Goal: Task Accomplishment & Management: Complete application form

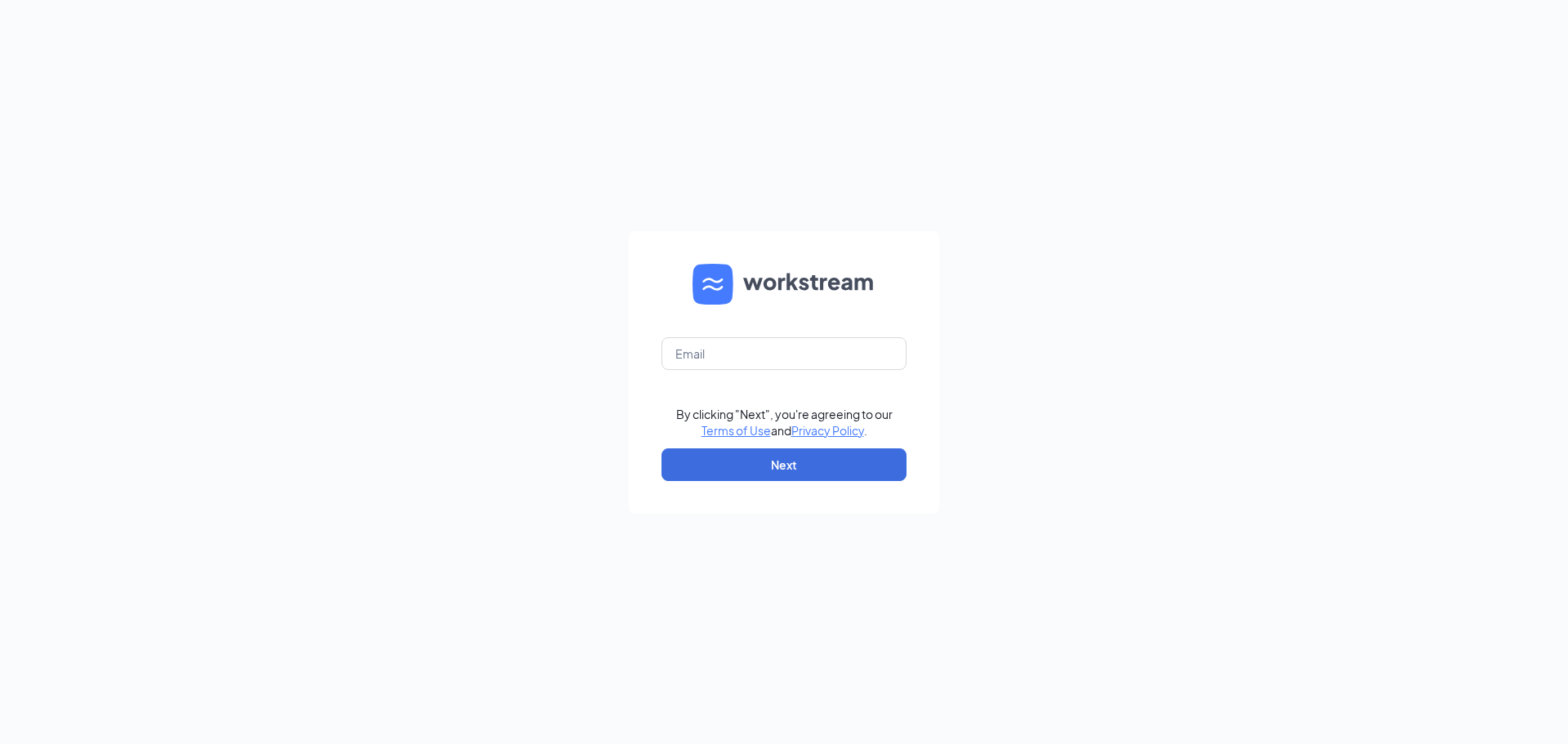
click at [1475, 138] on div "By clicking "Next", you're agreeing to our Terms of Use and Privacy Policy . Ne…" at bounding box center [784, 372] width 1568 height 744
drag, startPoint x: 1410, startPoint y: 131, endPoint x: 1409, endPoint y: 121, distance: 10.0
click at [1409, 121] on div "By clicking "Next", you're agreeing to our Terms of Use and Privacy Policy . Ne…" at bounding box center [784, 372] width 1568 height 744
click at [791, 357] on input "text" at bounding box center [784, 353] width 245 height 33
click at [676, 352] on input "text" at bounding box center [784, 353] width 245 height 33
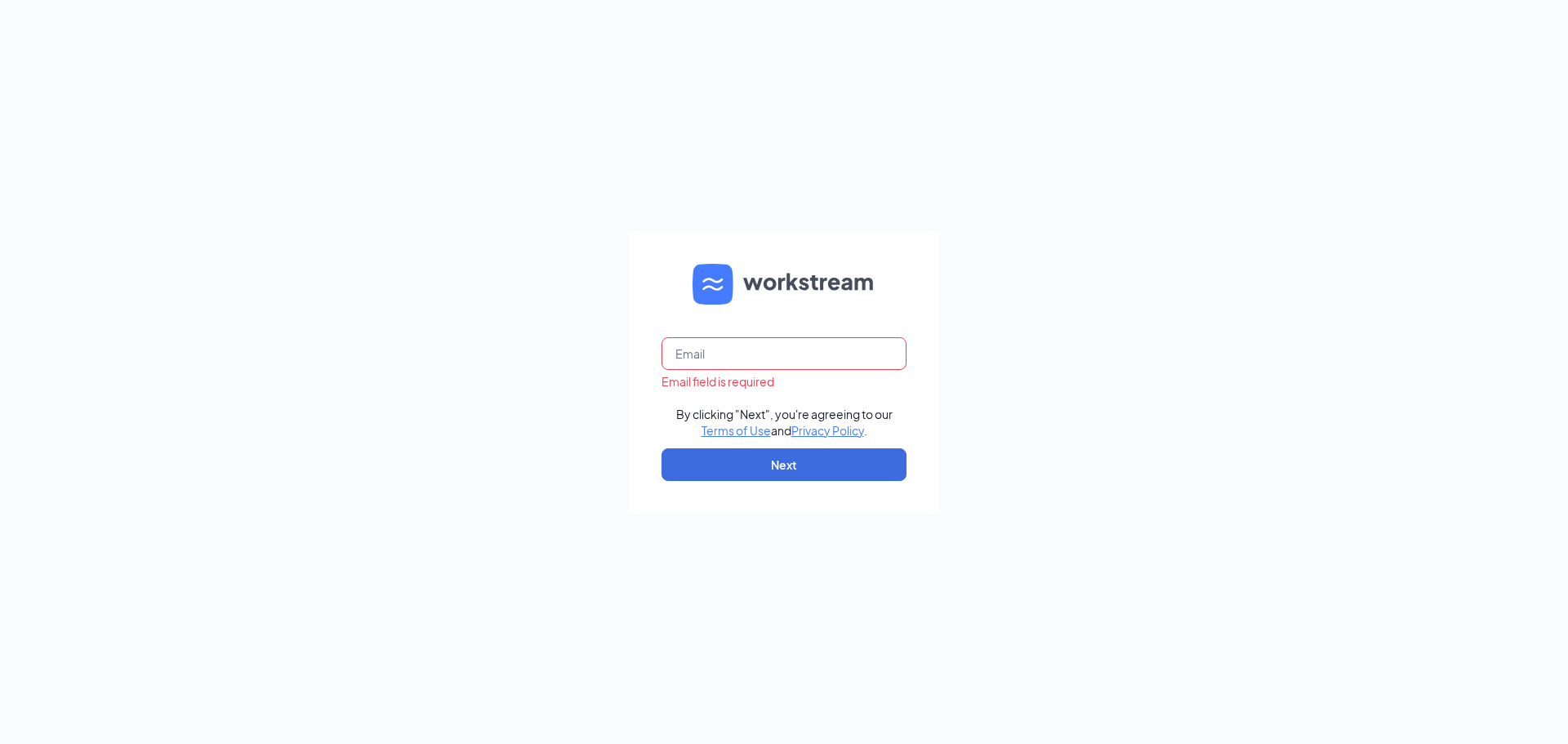
paste input "accounting@redheadsupports.com"
type input "accounting@redheadsupports.com"
click at [815, 465] on button "Next" at bounding box center [784, 464] width 245 height 33
